Goal: Information Seeking & Learning: Learn about a topic

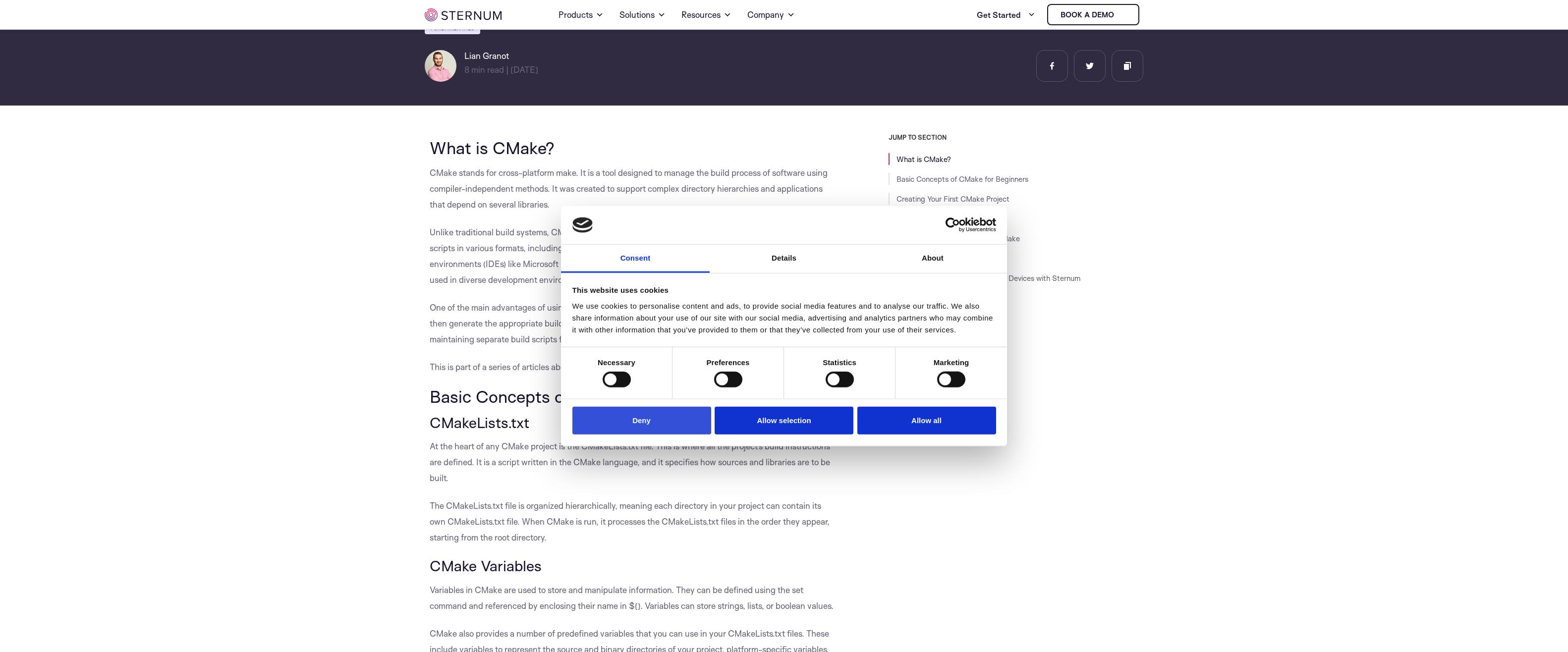
click at [650, 433] on button "Deny" at bounding box center [642, 421] width 139 height 28
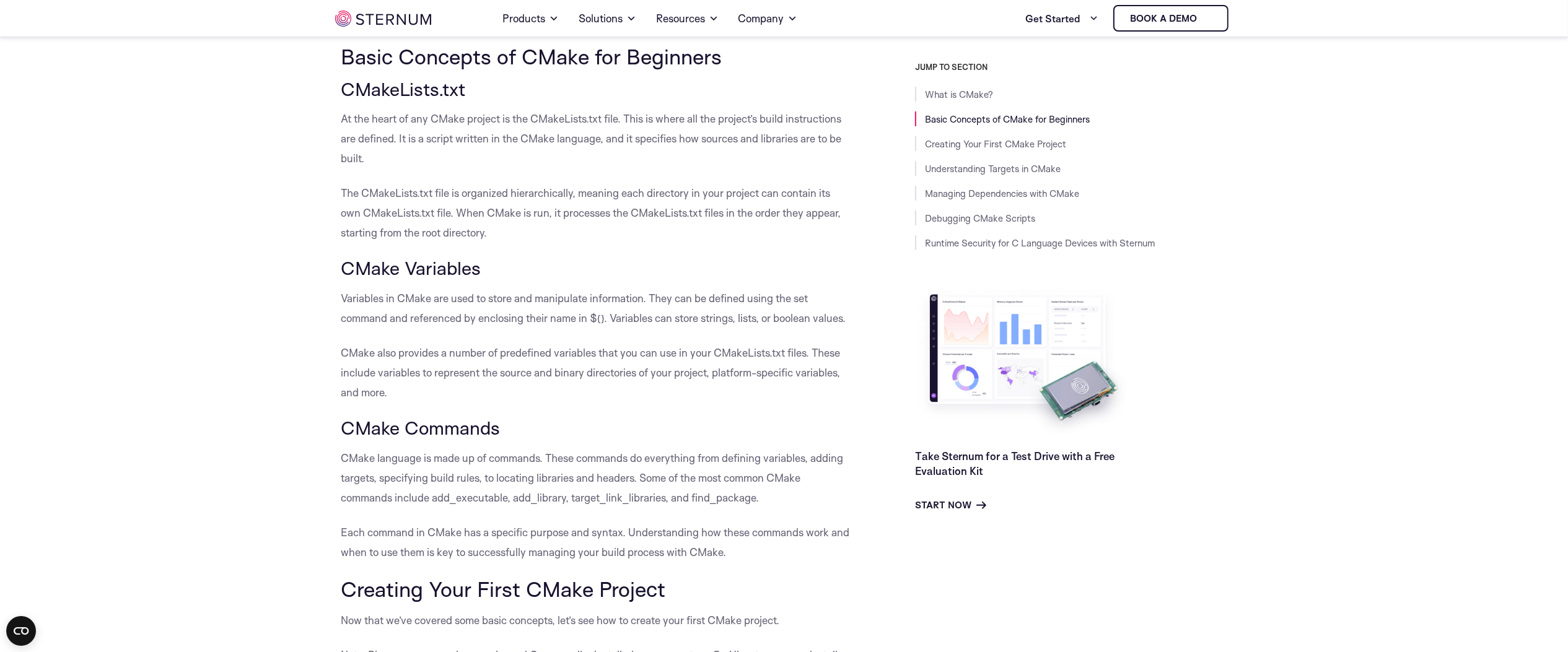
scroll to position [650, 0]
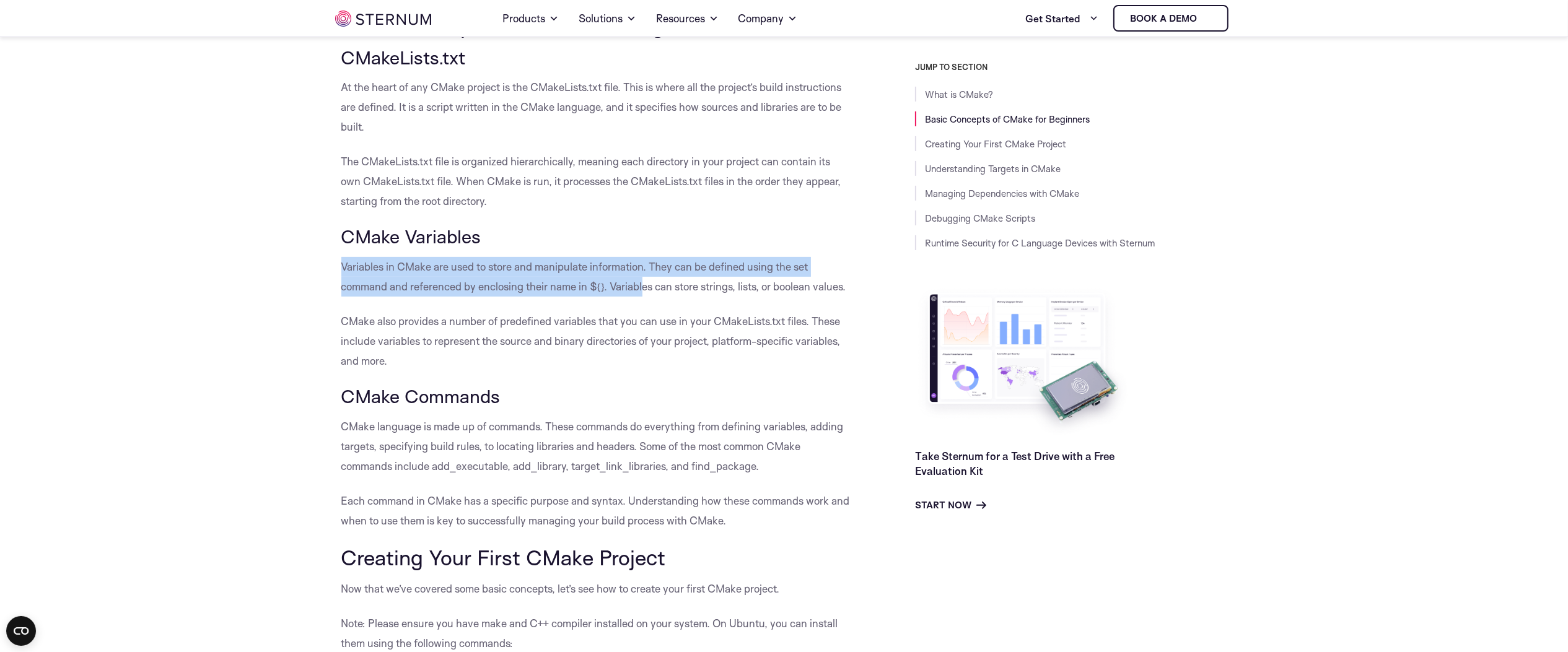
drag, startPoint x: 340, startPoint y: 268, endPoint x: 641, endPoint y: 290, distance: 301.8
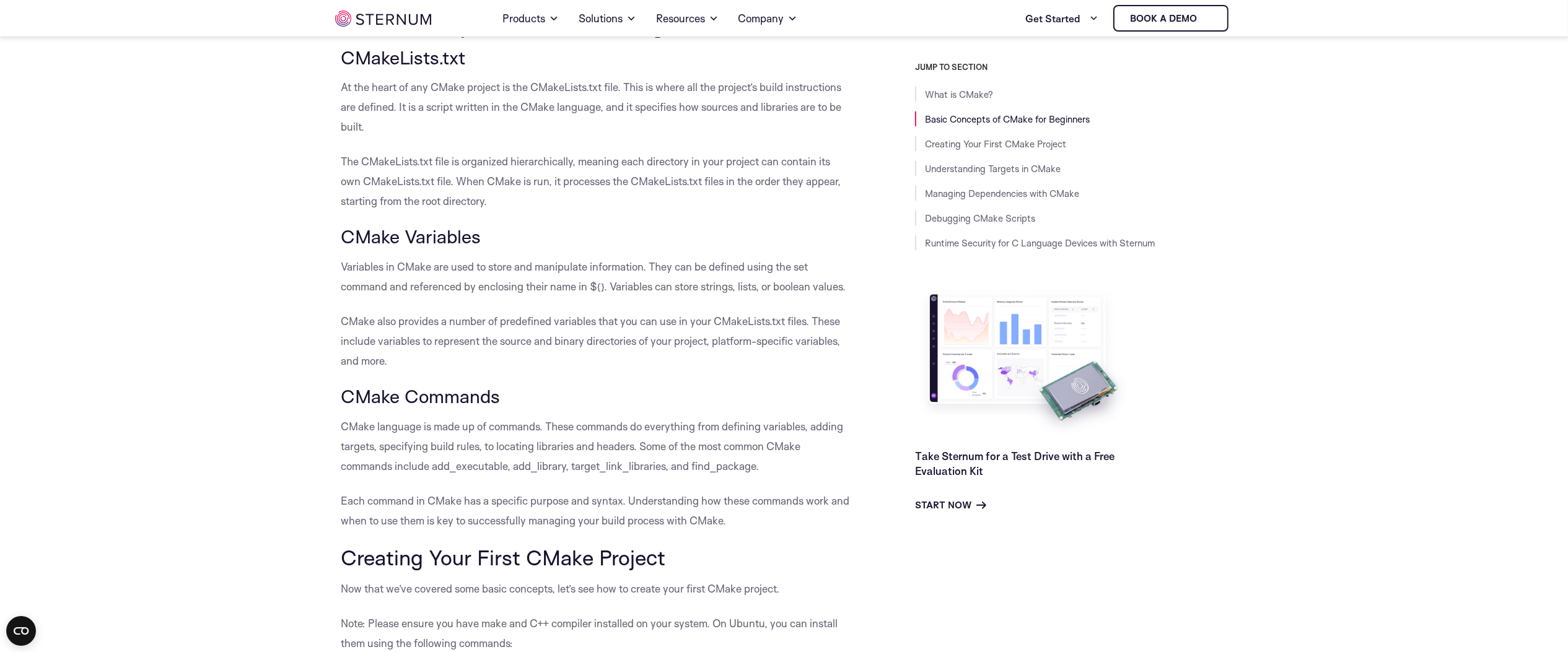
drag, startPoint x: 641, startPoint y: 290, endPoint x: 511, endPoint y: 301, distance: 130.5
drag, startPoint x: 318, startPoint y: 311, endPoint x: 392, endPoint y: 324, distance: 75.1
drag, startPoint x: 392, startPoint y: 324, endPoint x: 173, endPoint y: 355, distance: 221.2
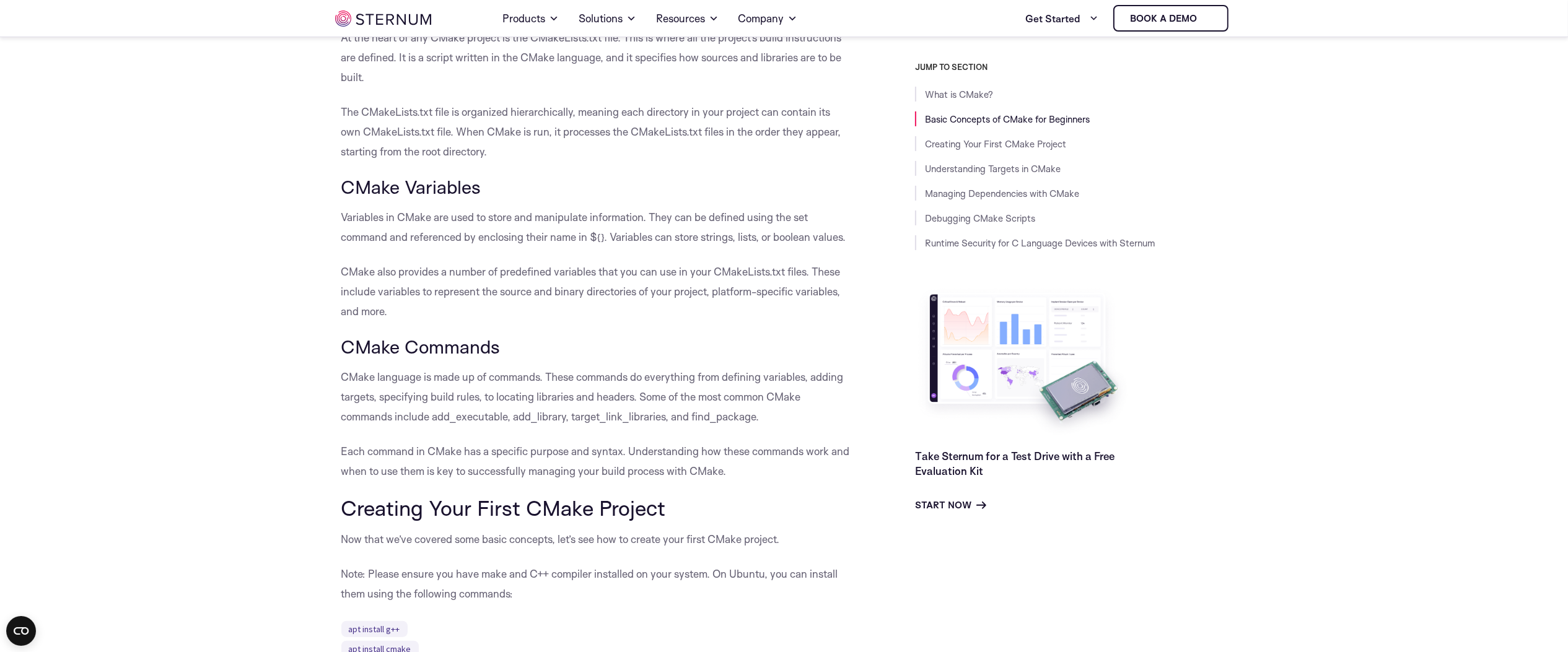
scroll to position [749, 0]
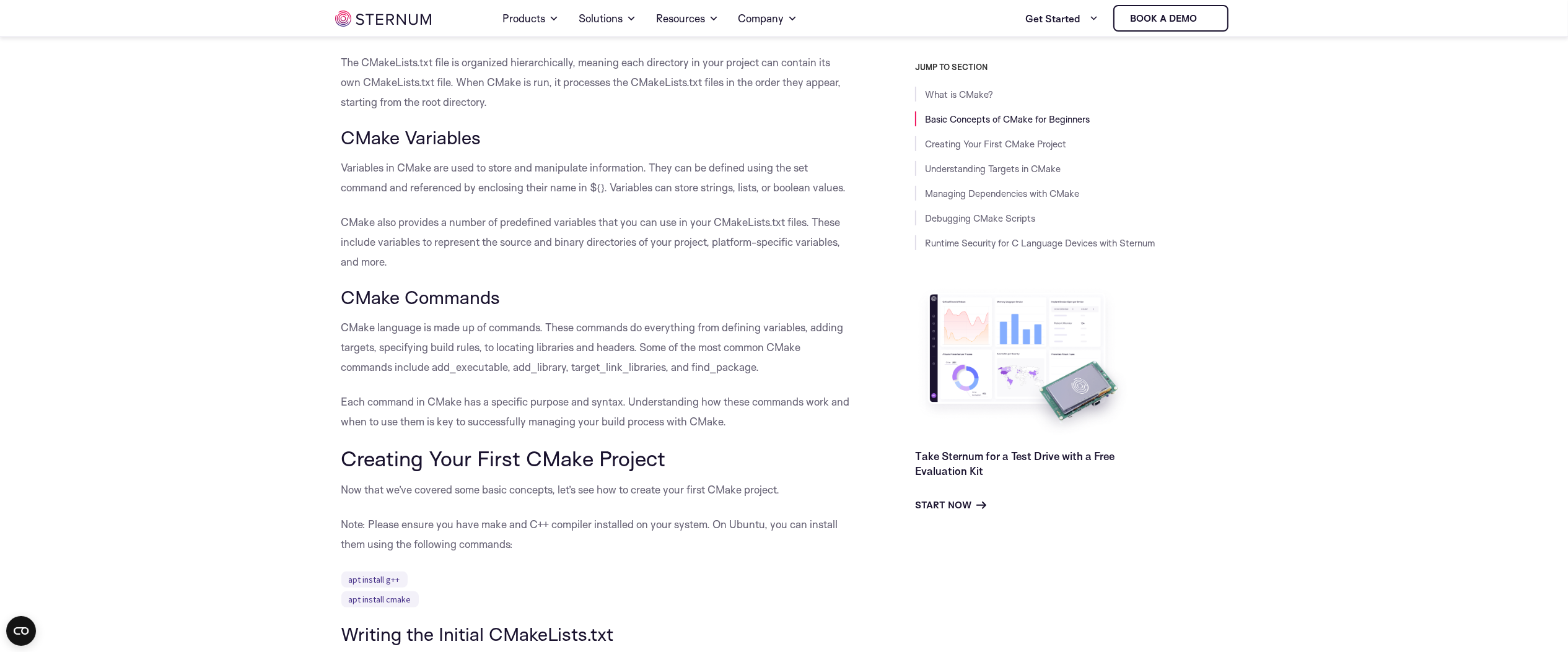
click at [388, 345] on p "CMake language is made up of commands. These commands do everything from defini…" at bounding box center [597, 348] width 511 height 59
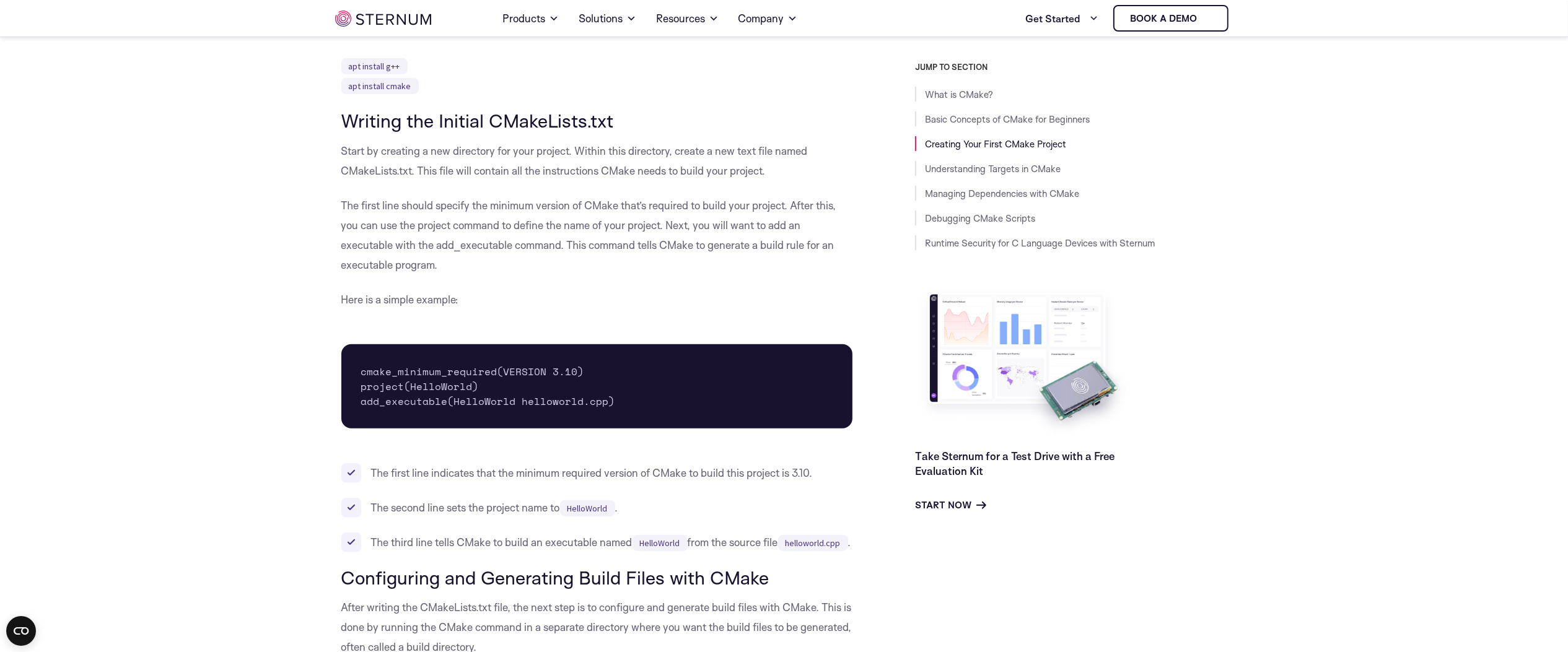
scroll to position [1245, 0]
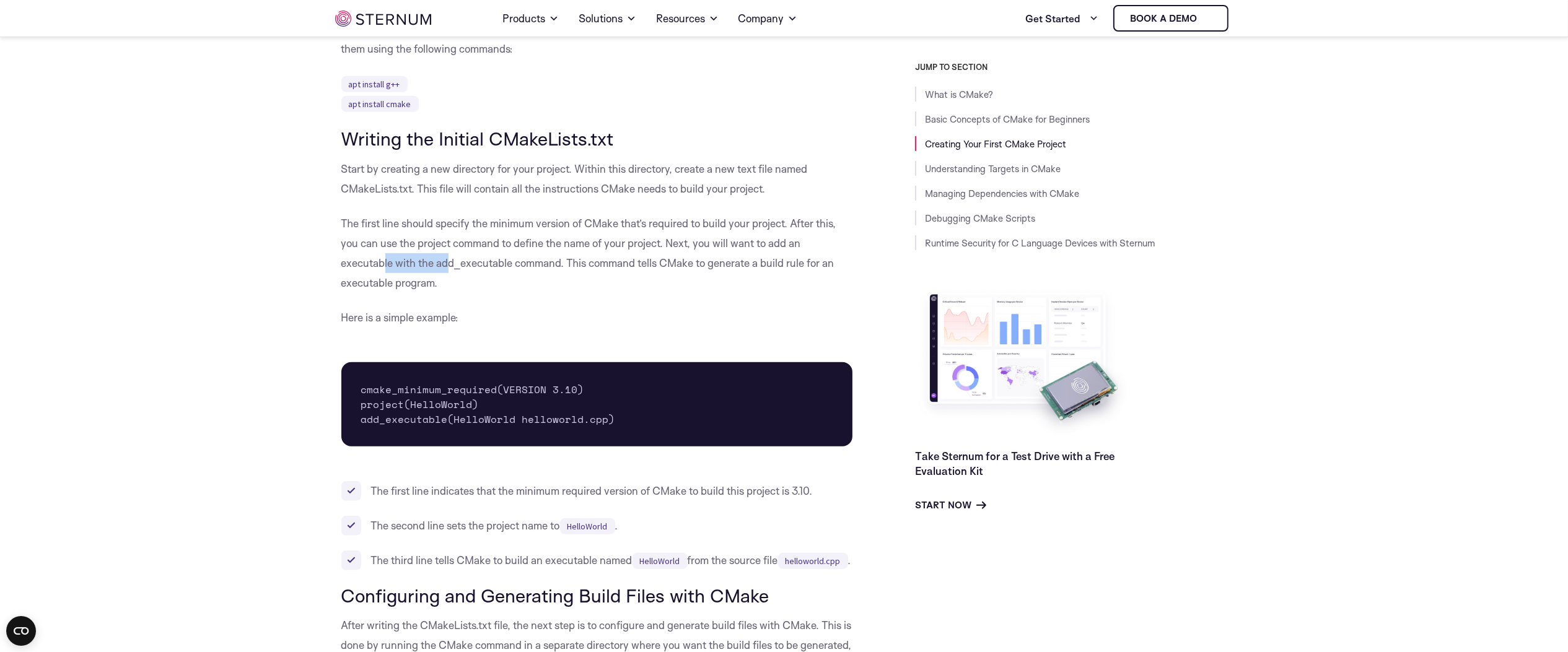
drag, startPoint x: 385, startPoint y: 253, endPoint x: 450, endPoint y: 253, distance: 65.0
click at [450, 253] on p "The first line should specify the minimum version of CMake that’s required to b…" at bounding box center [597, 253] width 511 height 79
drag, startPoint x: 450, startPoint y: 253, endPoint x: 399, endPoint y: 263, distance: 52.0
click at [399, 263] on p "The first line should specify the minimum version of CMake that’s required to b…" at bounding box center [597, 253] width 511 height 79
drag, startPoint x: 445, startPoint y: 264, endPoint x: 516, endPoint y: 263, distance: 71.0
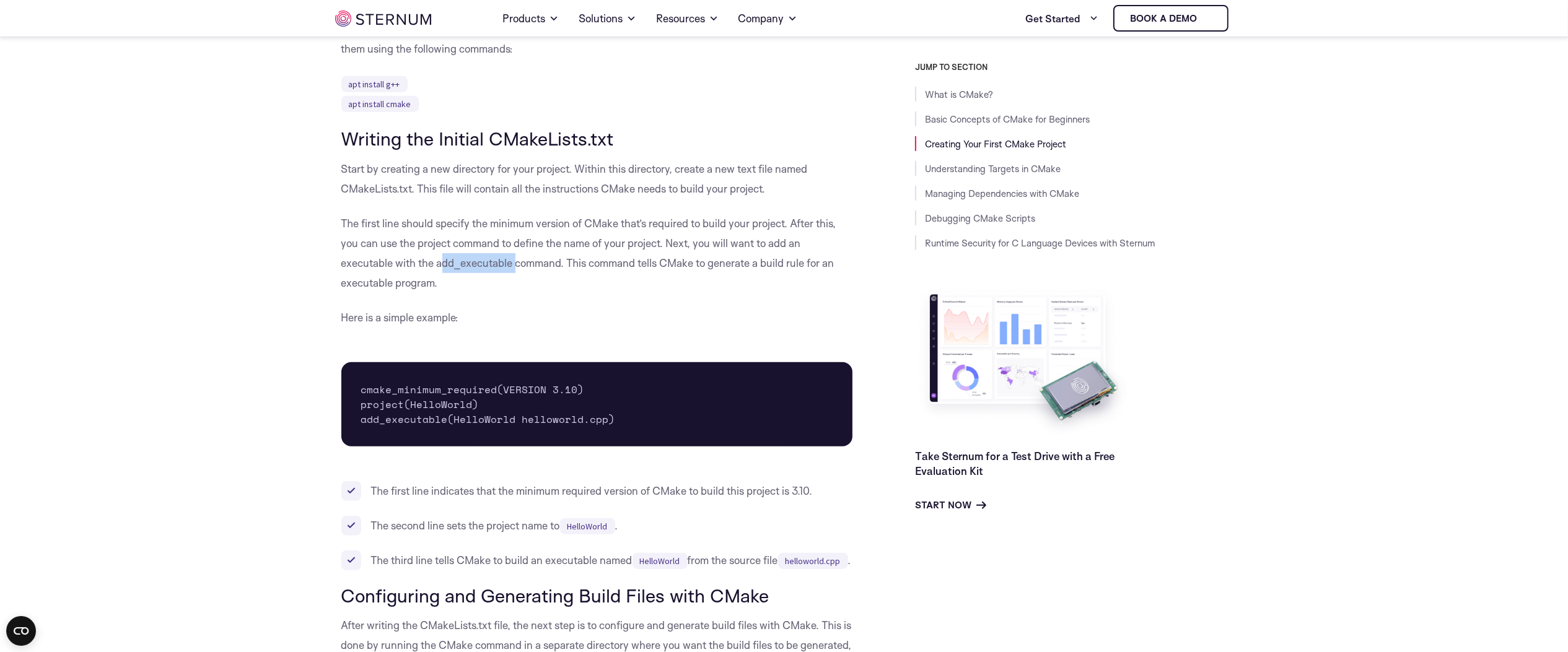
click at [516, 263] on p "The first line should specify the minimum version of CMake that’s required to b…" at bounding box center [597, 253] width 511 height 79
drag, startPoint x: 516, startPoint y: 263, endPoint x: 845, endPoint y: 260, distance: 329.0
click at [845, 260] on p "The first line should specify the minimum version of CMake that’s required to b…" at bounding box center [597, 253] width 511 height 79
click at [472, 285] on p "The first line should specify the minimum version of CMake that’s required to b…" at bounding box center [597, 253] width 511 height 79
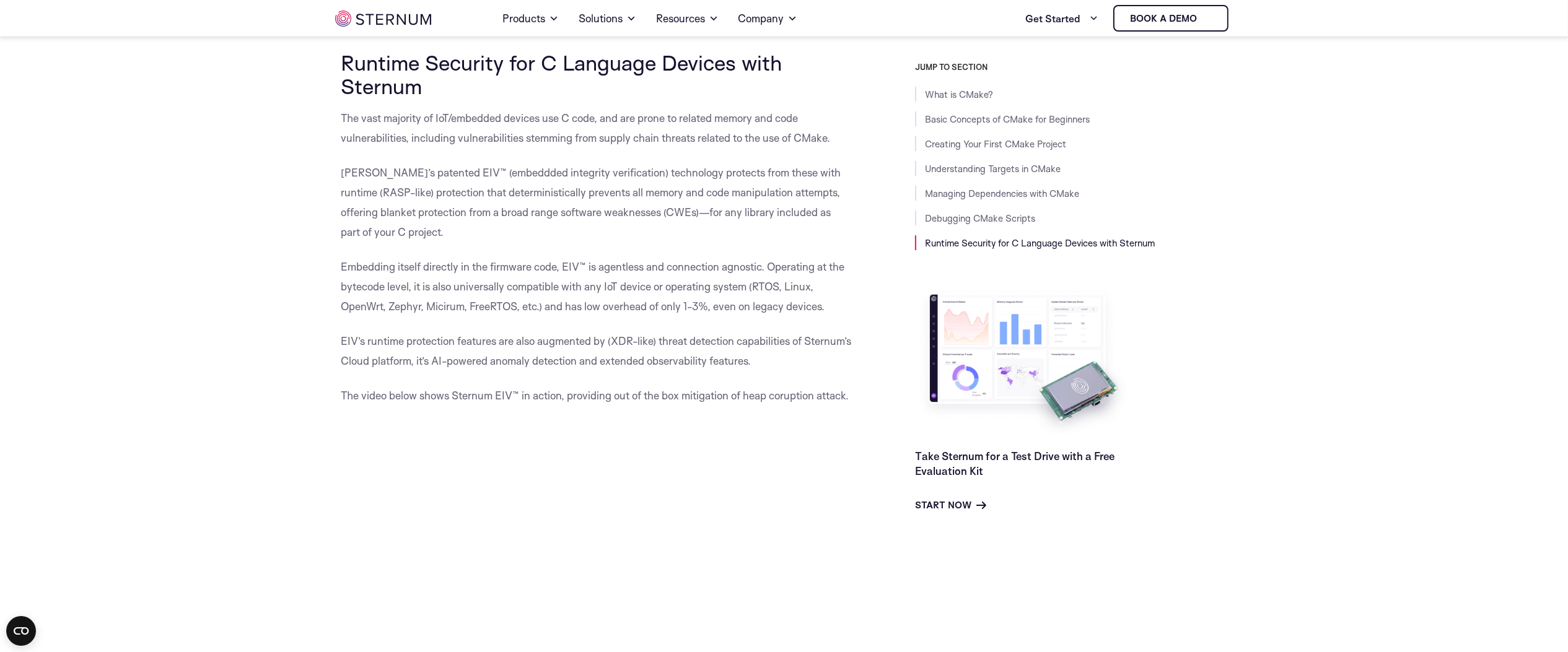
scroll to position [7488, 0]
